Goal: Task Accomplishment & Management: Use online tool/utility

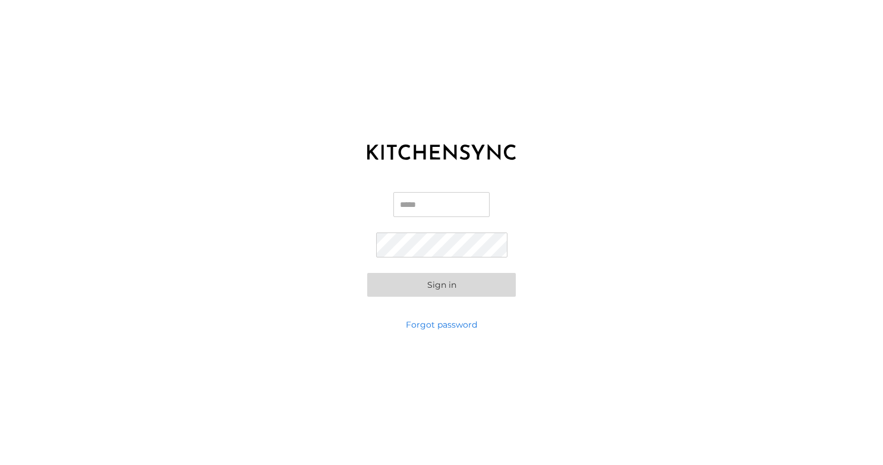
type input "**********"
click at [441, 285] on button "Sign in" at bounding box center [441, 285] width 149 height 24
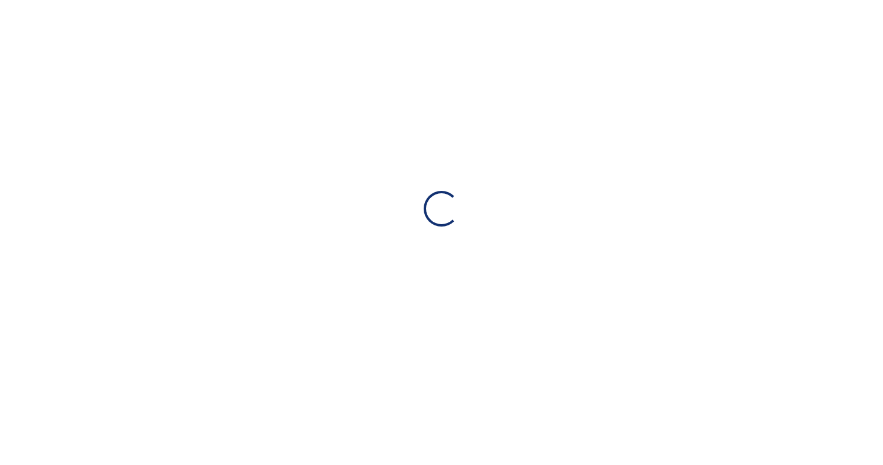
click at [465, 287] on div "Loading…" at bounding box center [441, 208] width 883 height 417
